Goal: Information Seeking & Learning: Learn about a topic

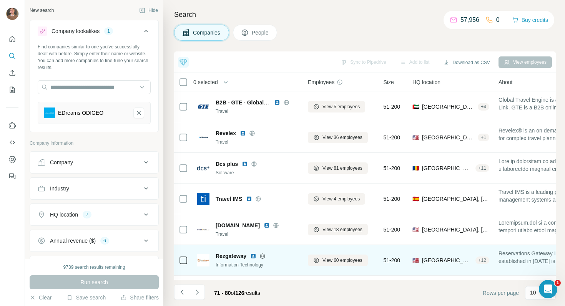
scroll to position [119, 0]
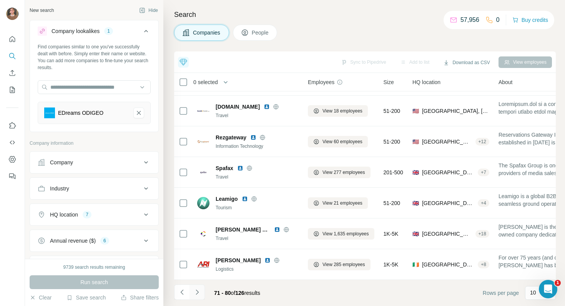
click at [200, 292] on icon "Navigate to next page" at bounding box center [197, 293] width 8 height 8
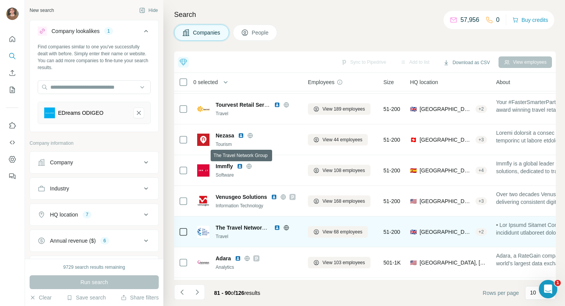
scroll to position [0, 0]
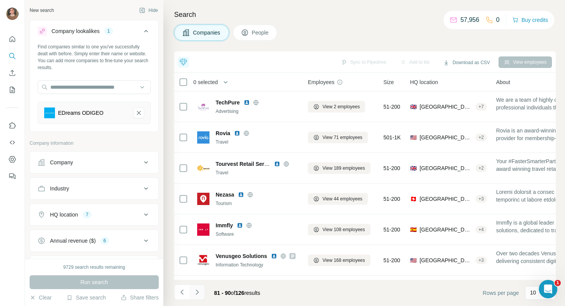
click at [197, 288] on button "Navigate to next page" at bounding box center [197, 292] width 15 height 15
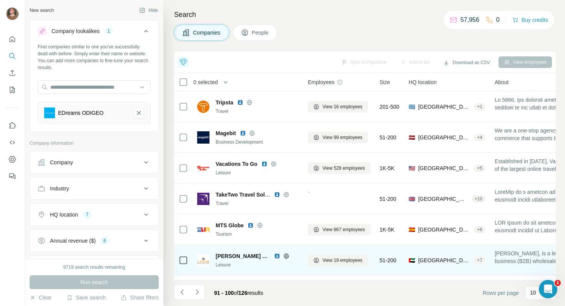
scroll to position [119, 0]
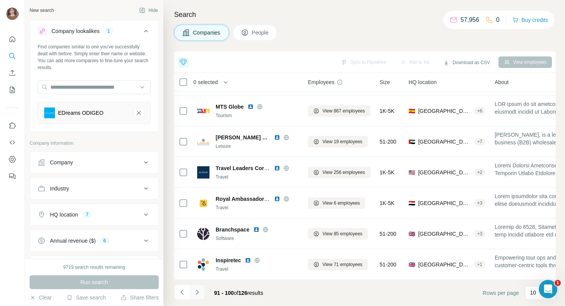
click at [195, 294] on icon "Navigate to next page" at bounding box center [197, 293] width 8 height 8
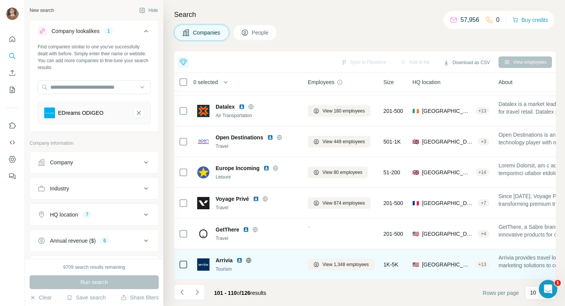
click at [240, 261] on img at bounding box center [239, 261] width 6 height 6
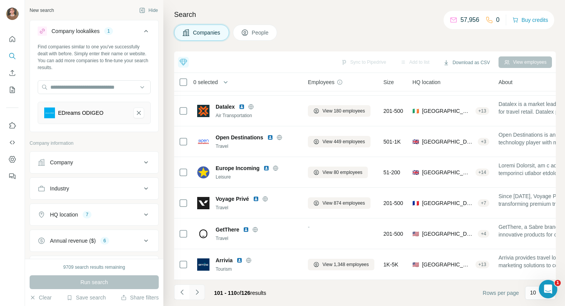
click at [194, 293] on icon "Navigate to next page" at bounding box center [197, 293] width 8 height 8
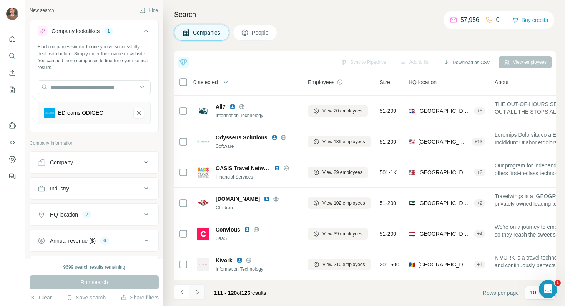
click at [197, 292] on icon "Navigate to next page" at bounding box center [197, 293] width 8 height 8
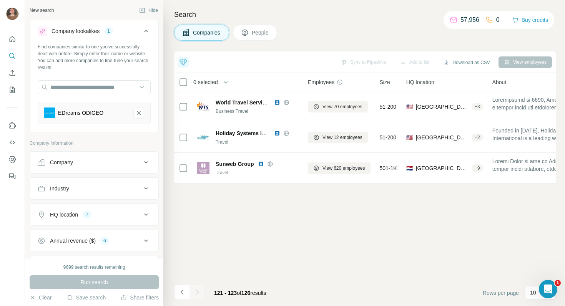
scroll to position [0, 0]
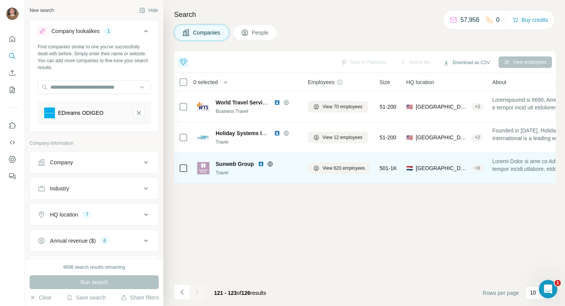
click at [260, 166] on img at bounding box center [261, 164] width 6 height 6
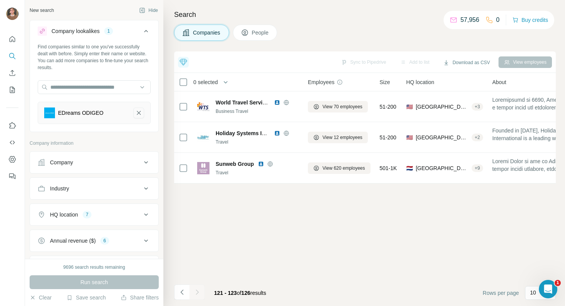
click at [142, 110] on button "EDreams ODIGEO-remove-button" at bounding box center [138, 113] width 11 height 11
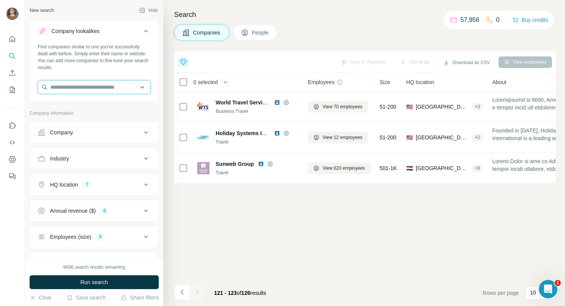
click at [106, 86] on input "text" at bounding box center [94, 87] width 113 height 14
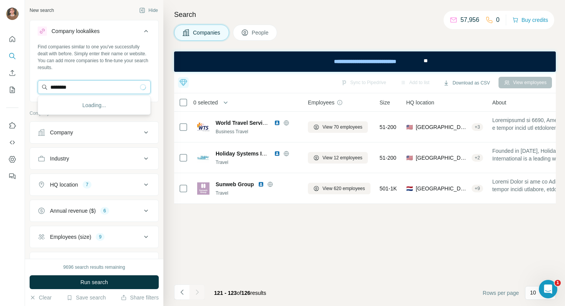
click at [110, 91] on input "********" at bounding box center [94, 87] width 113 height 14
type input "********"
